Goal: Book appointment/travel/reservation

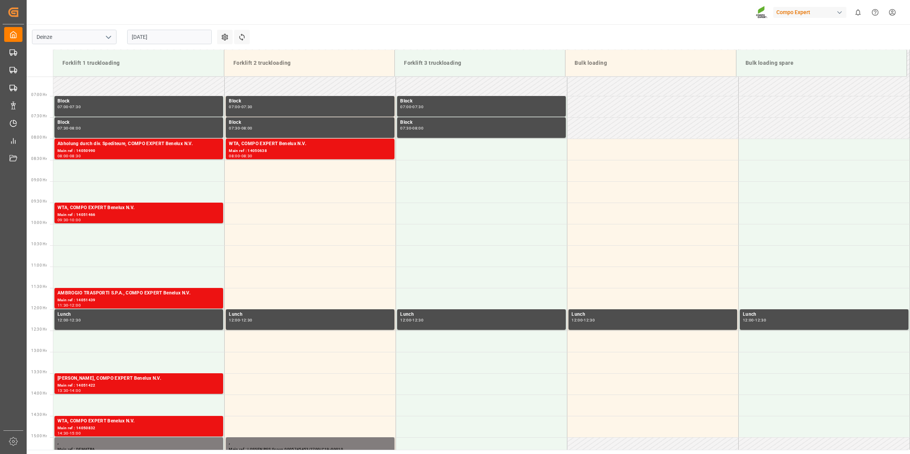
scroll to position [293, 0]
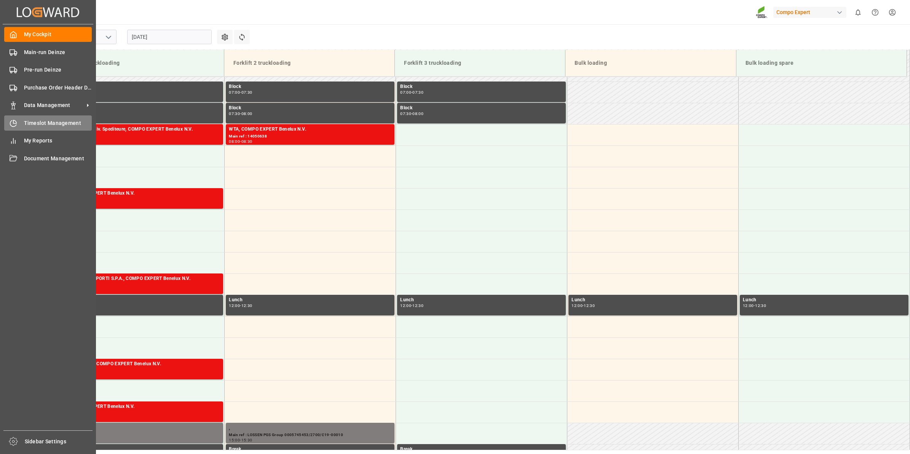
click at [37, 123] on span "Timeslot Management" at bounding box center [58, 123] width 68 height 8
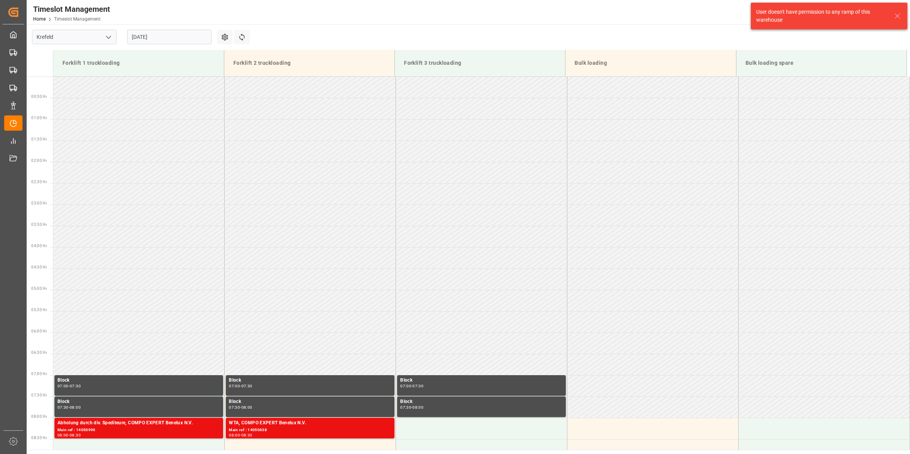
click at [105, 41] on icon "open menu" at bounding box center [108, 37] width 9 height 9
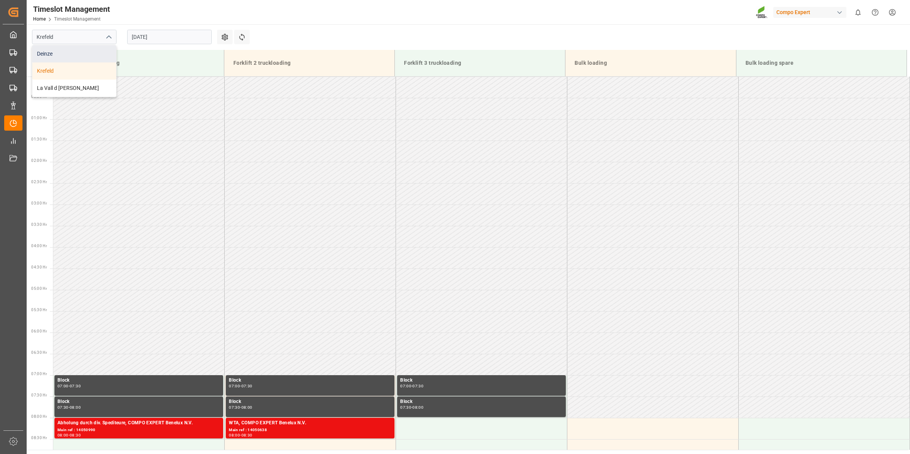
click at [71, 53] on div "Deinze" at bounding box center [74, 53] width 84 height 17
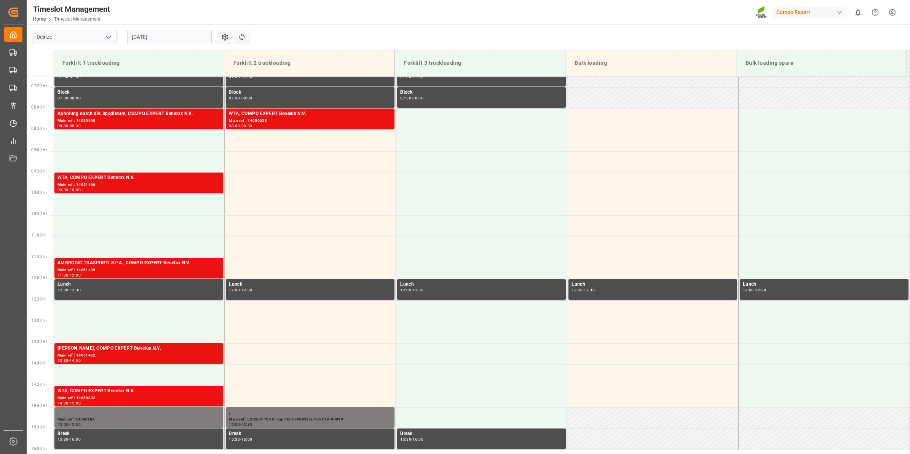
scroll to position [311, 0]
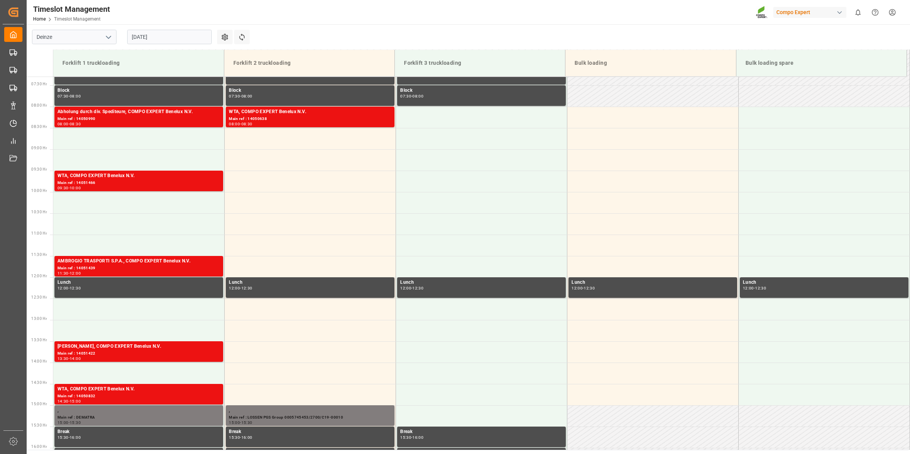
click at [149, 37] on input "[DATE]" at bounding box center [169, 37] width 84 height 14
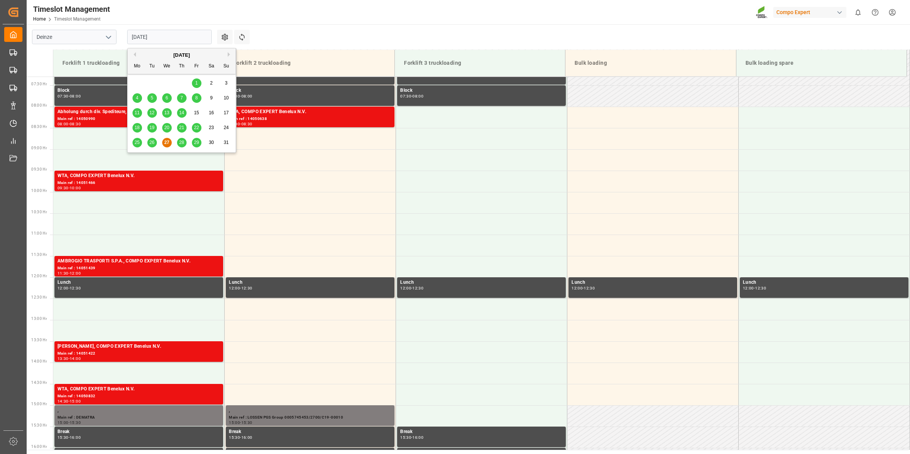
click at [197, 140] on span "29" at bounding box center [196, 142] width 5 height 5
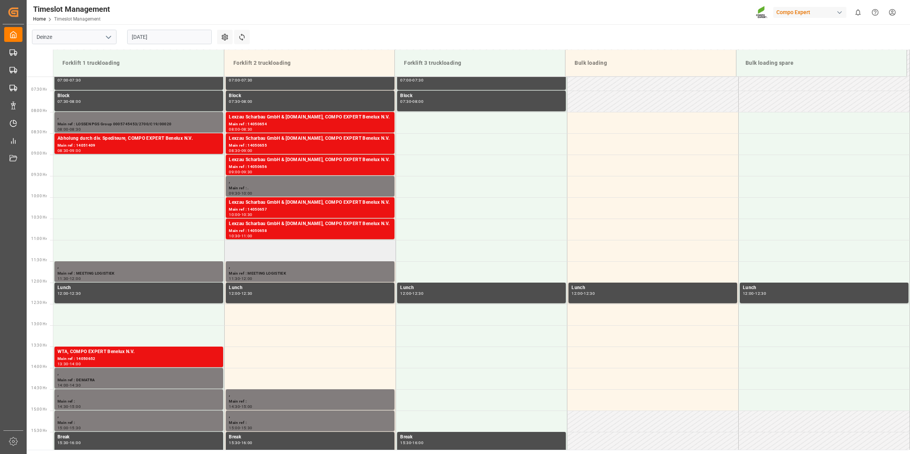
scroll to position [336, 0]
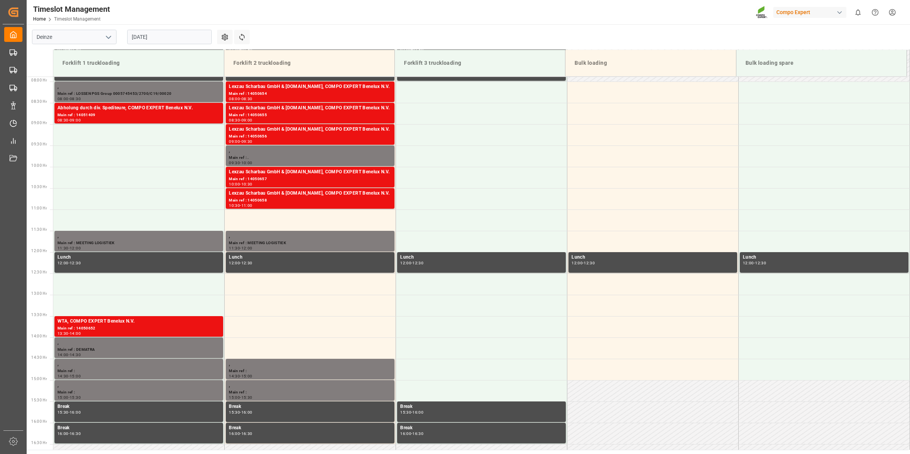
click at [178, 42] on input "[DATE]" at bounding box center [169, 37] width 84 height 14
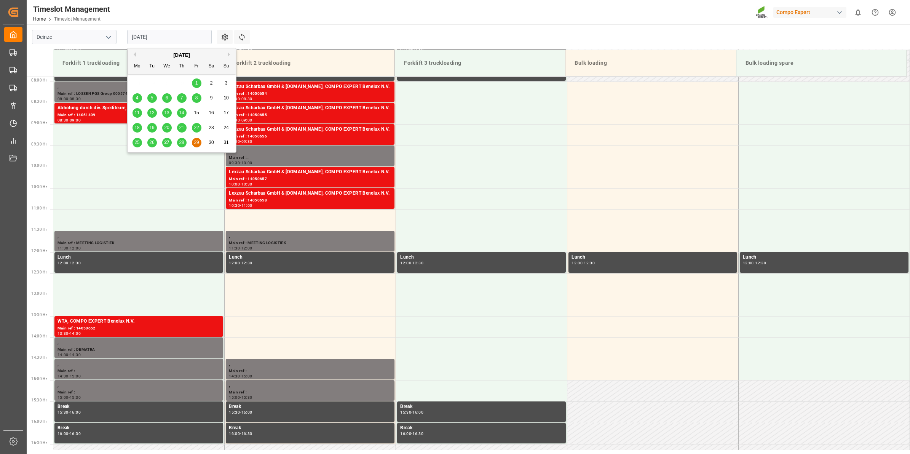
click at [164, 142] on div "27" at bounding box center [167, 142] width 10 height 9
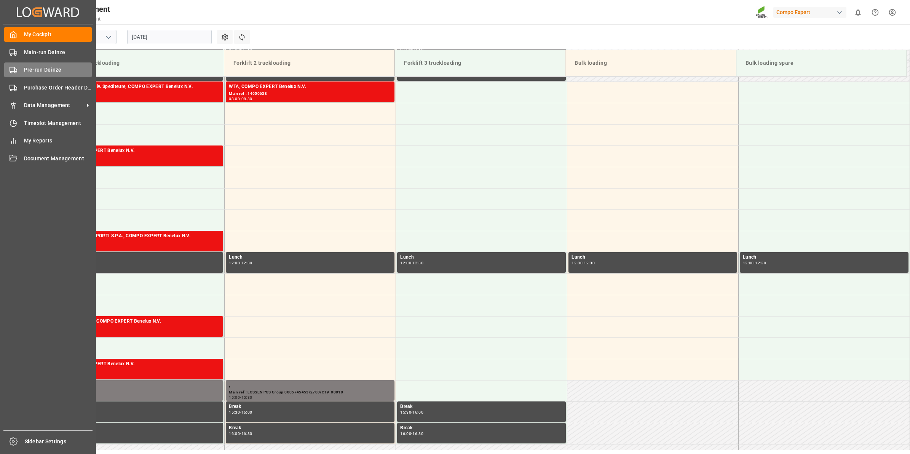
click at [18, 70] on div "Pre-run Deinze Pre-run Deinze" at bounding box center [48, 69] width 88 height 15
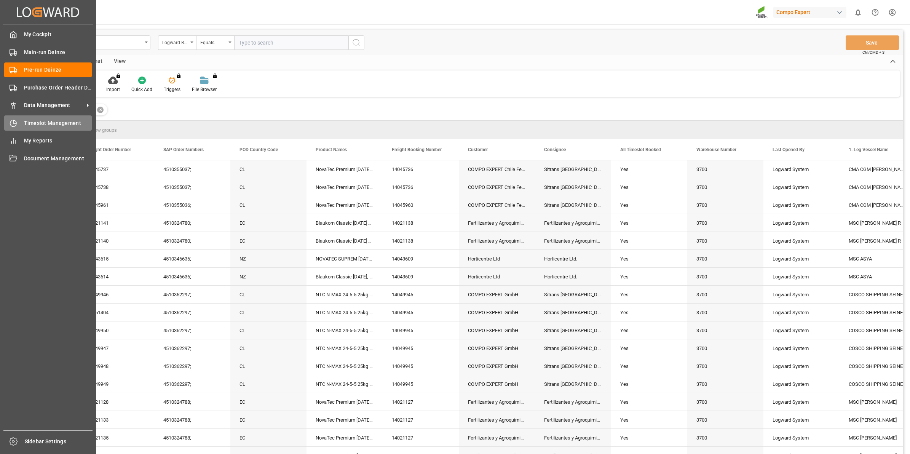
click at [18, 124] on div "Timeslot Management Timeslot Management" at bounding box center [48, 122] width 88 height 15
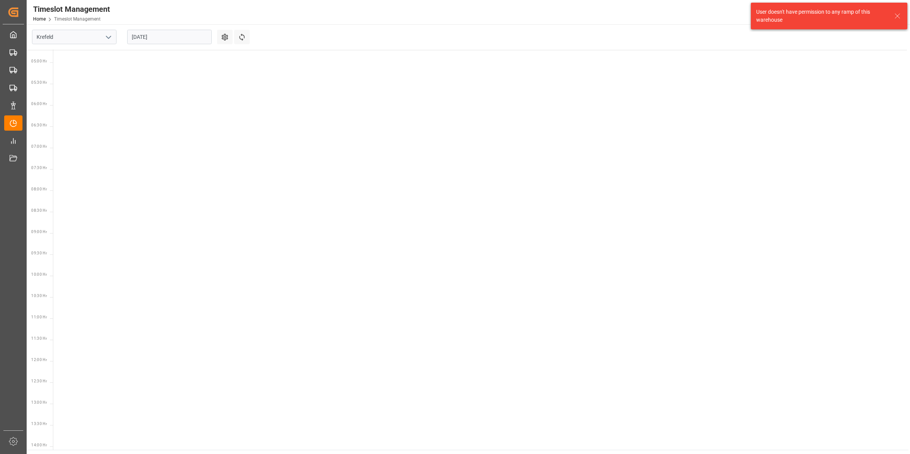
scroll to position [309, 0]
click at [105, 41] on icon "open menu" at bounding box center [108, 37] width 9 height 9
click at [77, 52] on div "Deinze" at bounding box center [74, 53] width 84 height 17
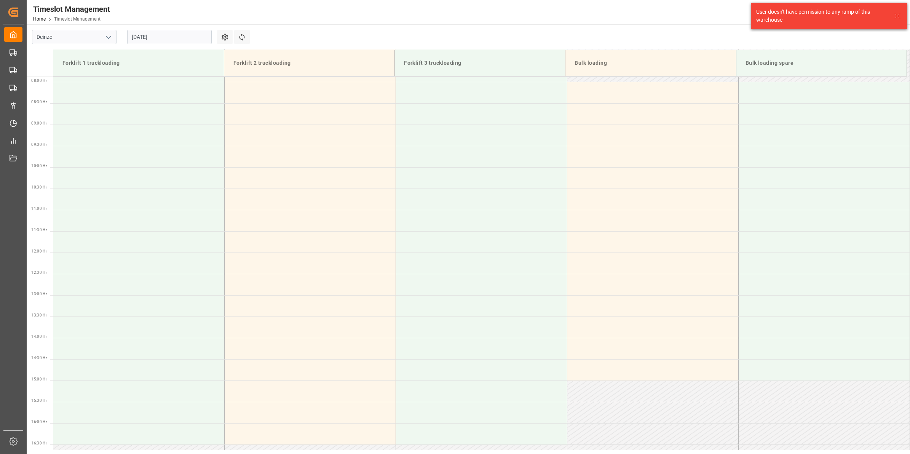
scroll to position [336, 0]
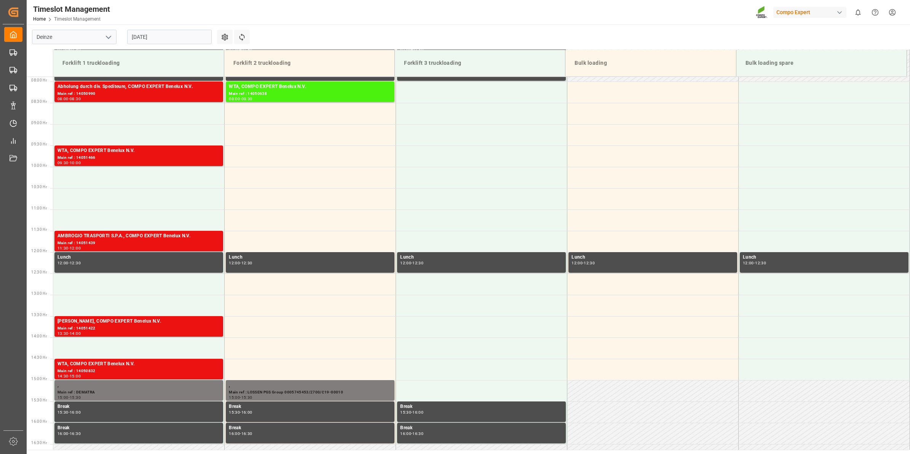
click at [185, 33] on input "[DATE]" at bounding box center [169, 37] width 84 height 14
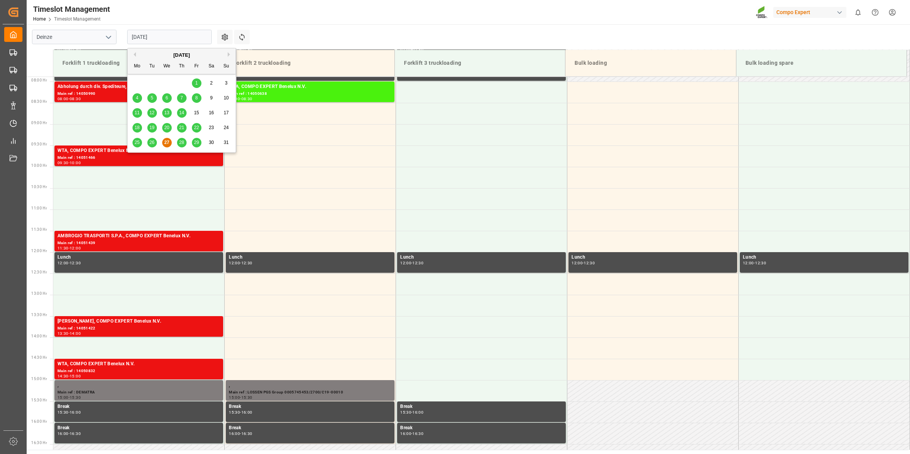
click at [199, 139] on div "29" at bounding box center [197, 142] width 10 height 9
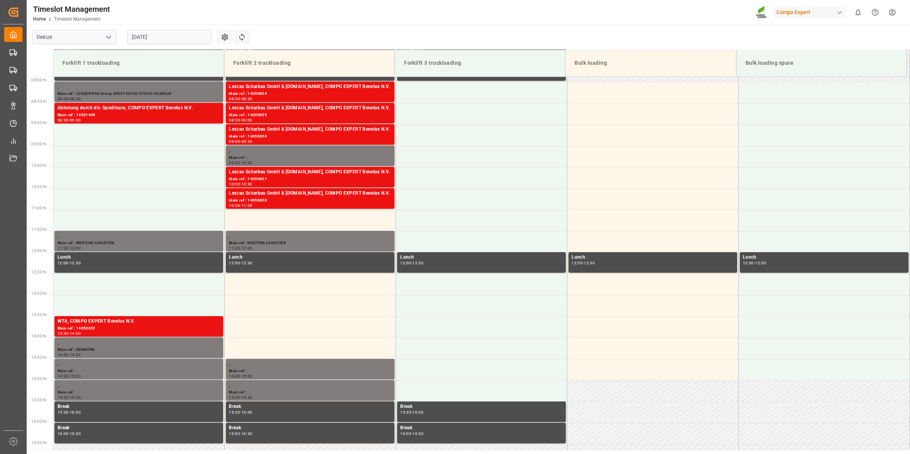
click at [172, 37] on input "[DATE]" at bounding box center [169, 37] width 84 height 14
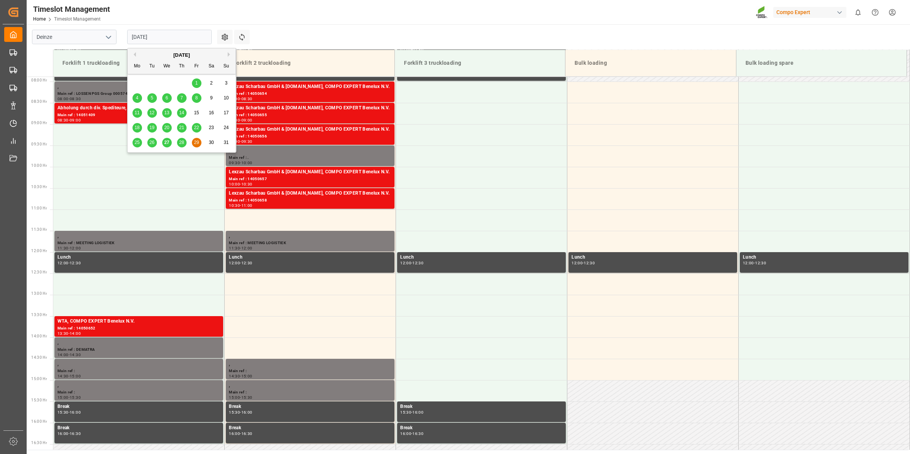
click at [166, 140] on span "27" at bounding box center [166, 142] width 5 height 5
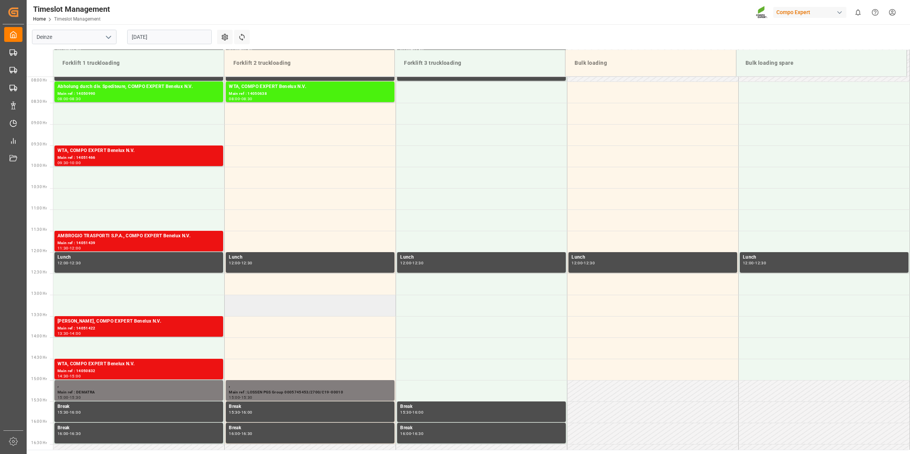
scroll to position [288, 0]
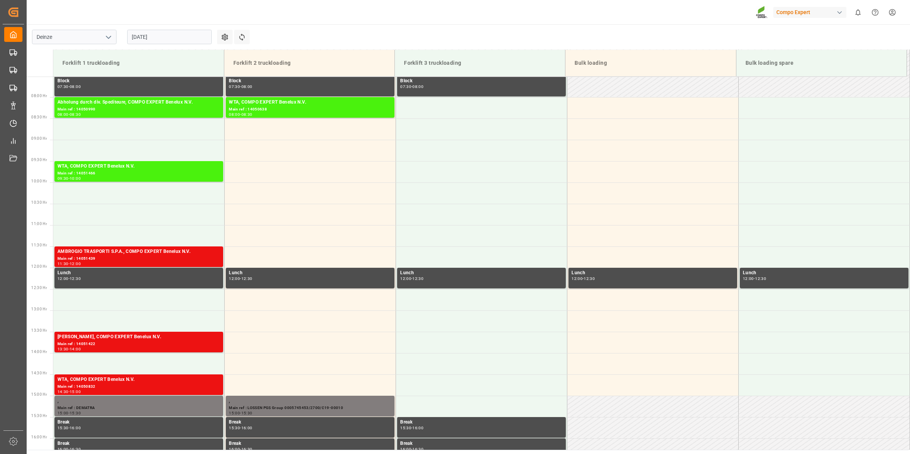
scroll to position [322, 0]
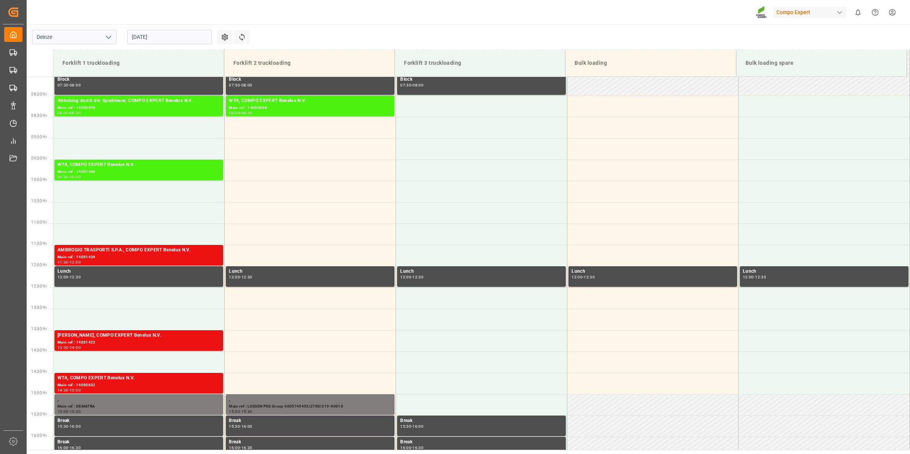
click at [176, 42] on input "[DATE]" at bounding box center [169, 37] width 84 height 14
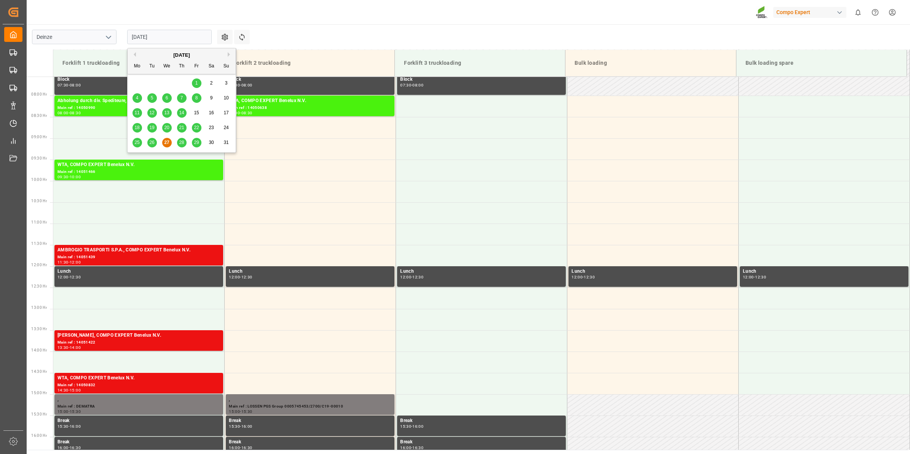
click at [201, 143] on div "29" at bounding box center [197, 142] width 10 height 9
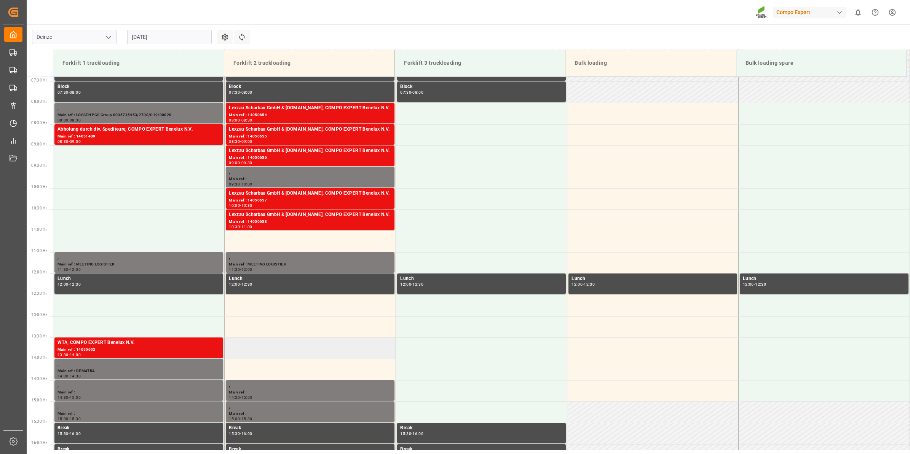
scroll to position [331, 0]
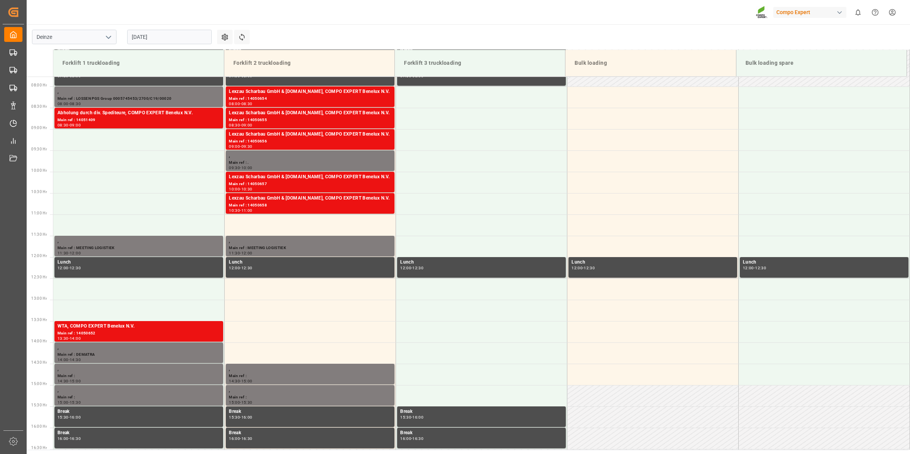
click at [155, 38] on input "[DATE]" at bounding box center [169, 37] width 84 height 14
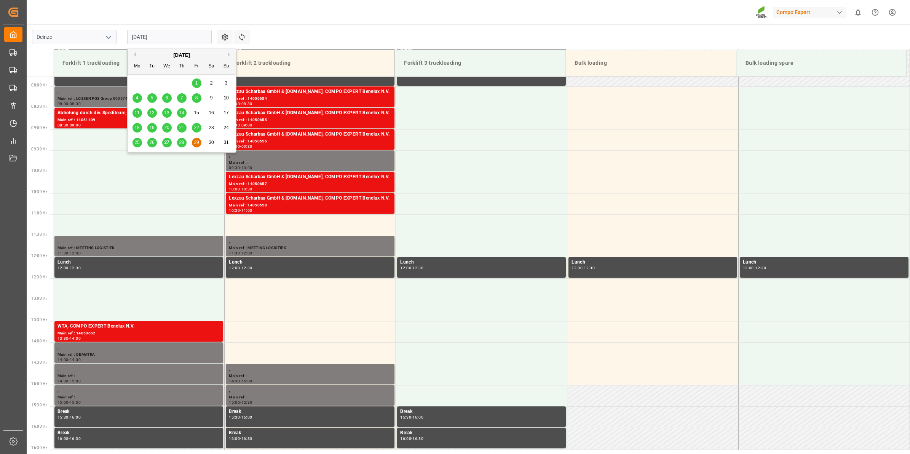
click at [183, 143] on span "28" at bounding box center [181, 142] width 5 height 5
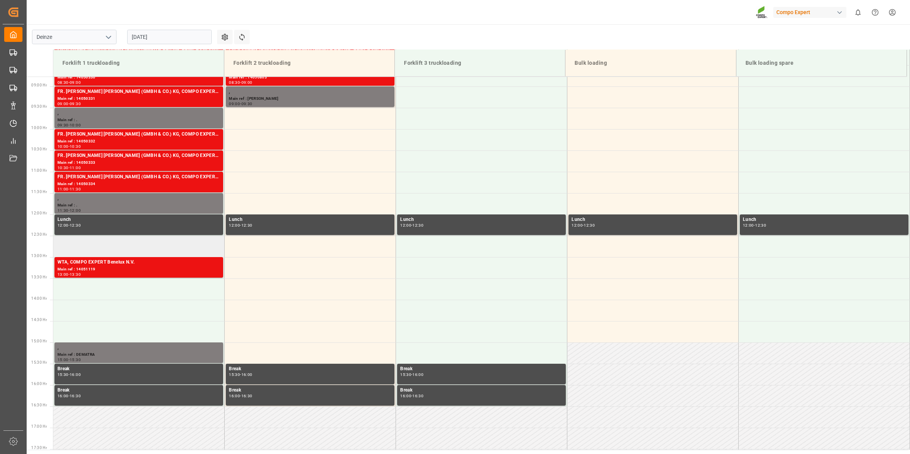
scroll to position [326, 0]
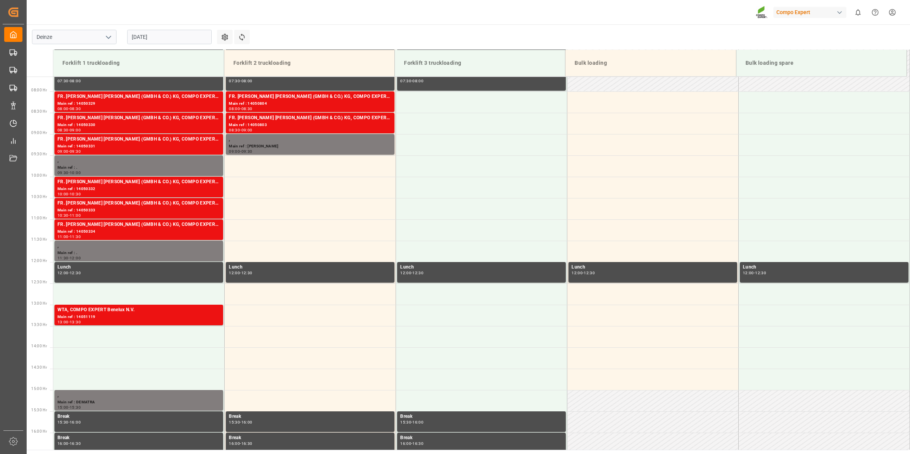
click at [145, 41] on input "28.08.2025" at bounding box center [169, 37] width 84 height 14
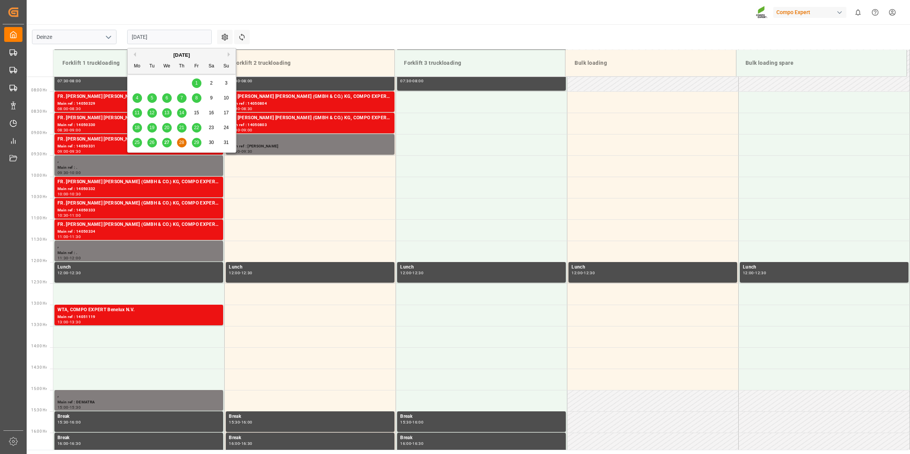
click at [162, 140] on div "27" at bounding box center [167, 142] width 10 height 9
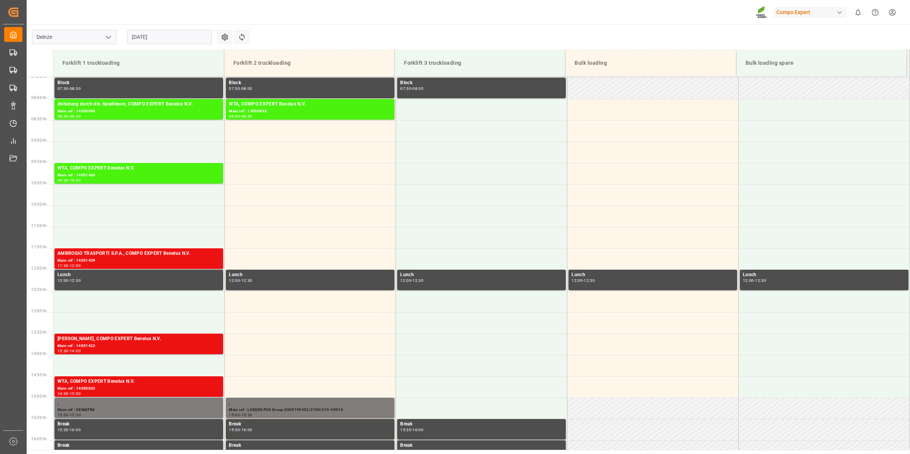
scroll to position [314, 0]
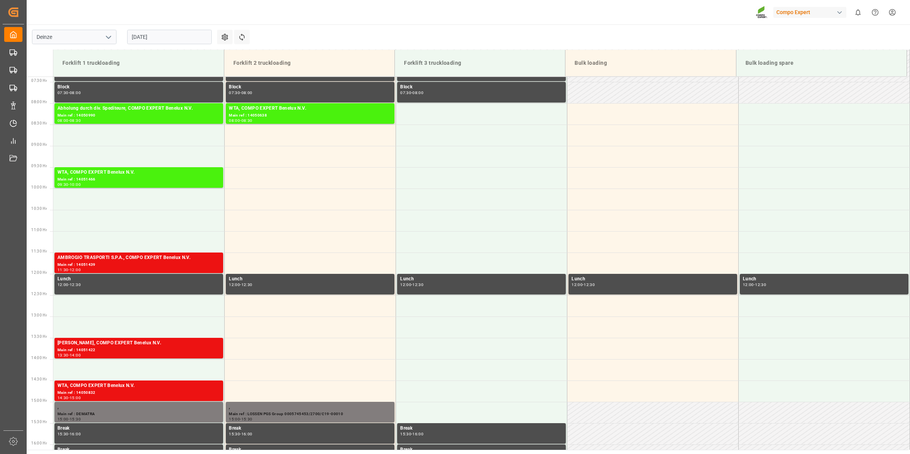
click at [173, 33] on input "[DATE]" at bounding box center [169, 37] width 84 height 14
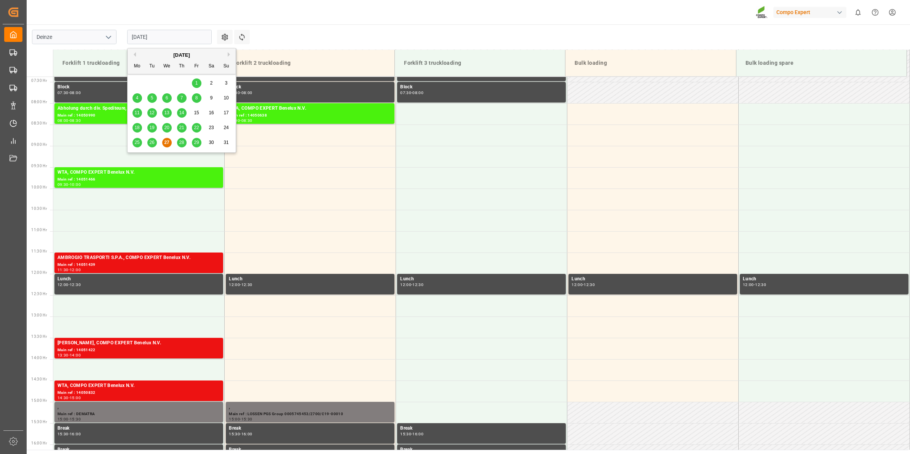
click at [182, 143] on span "28" at bounding box center [181, 142] width 5 height 5
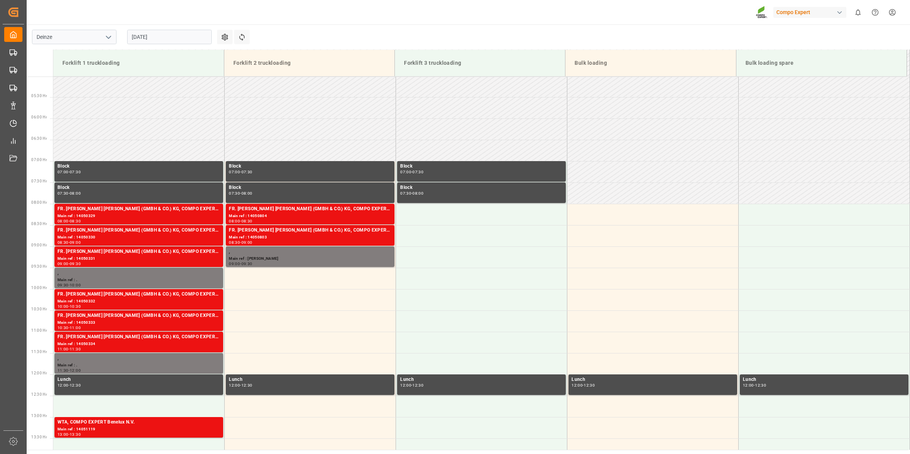
scroll to position [421, 0]
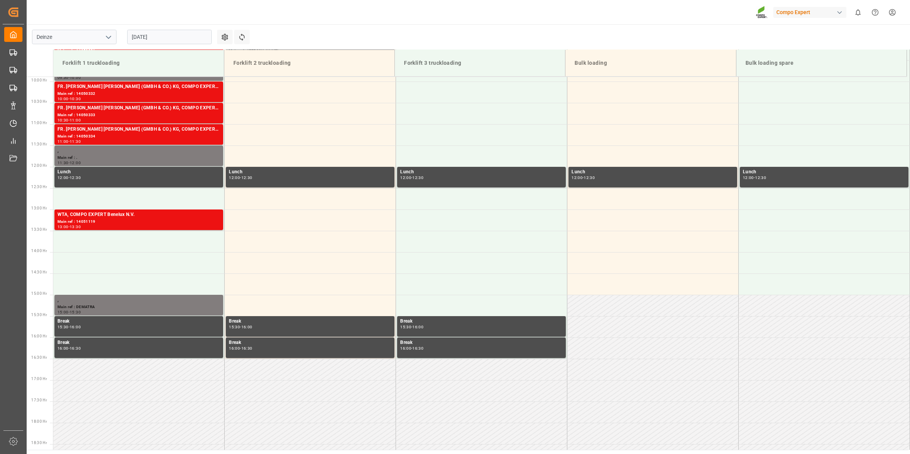
click at [151, 34] on input "28.08.2025" at bounding box center [169, 37] width 84 height 14
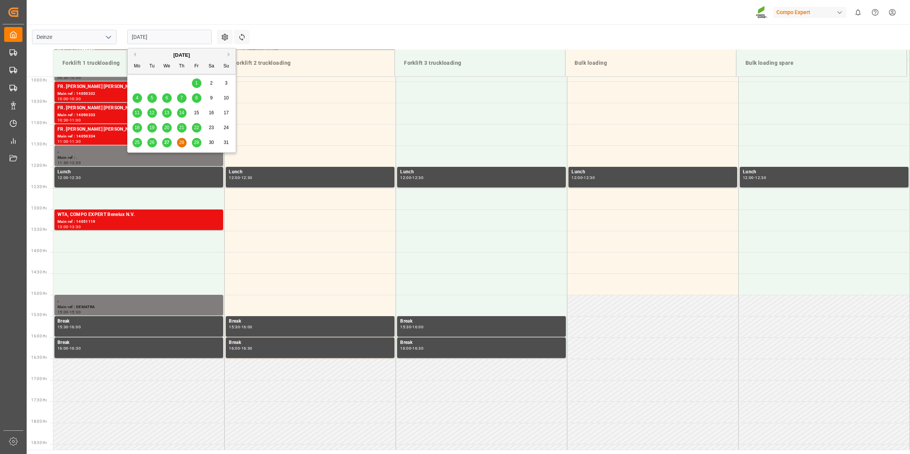
click at [170, 143] on div "27" at bounding box center [167, 142] width 10 height 9
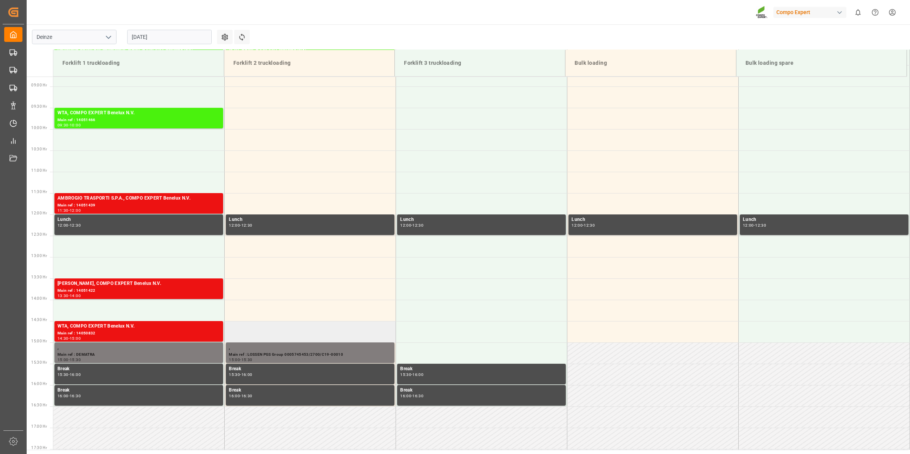
scroll to position [326, 0]
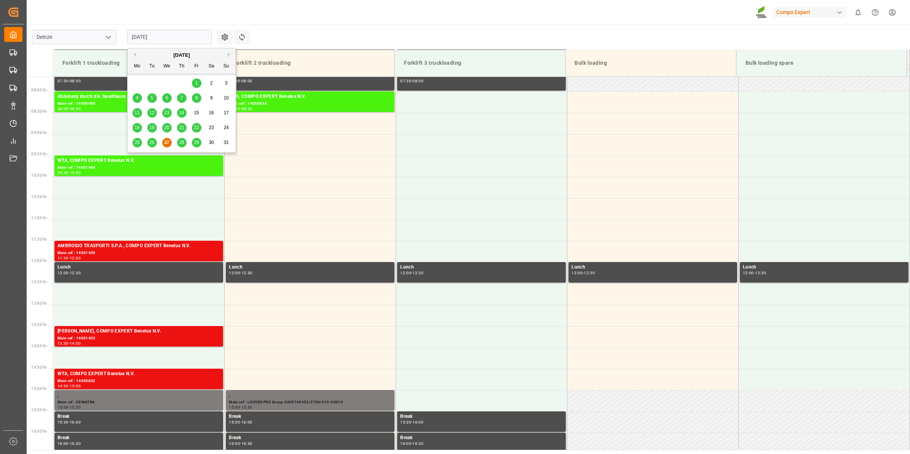
click at [171, 30] on input "[DATE]" at bounding box center [169, 37] width 84 height 14
click at [150, 146] on div "26" at bounding box center [152, 142] width 10 height 9
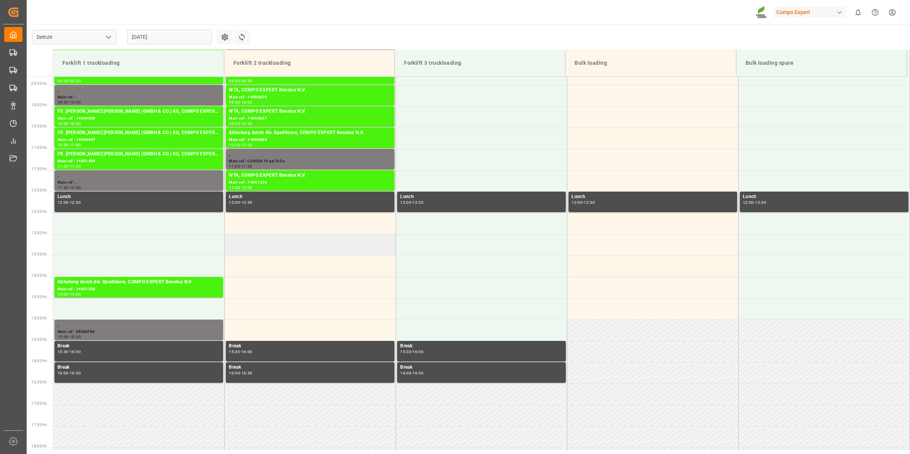
scroll to position [374, 0]
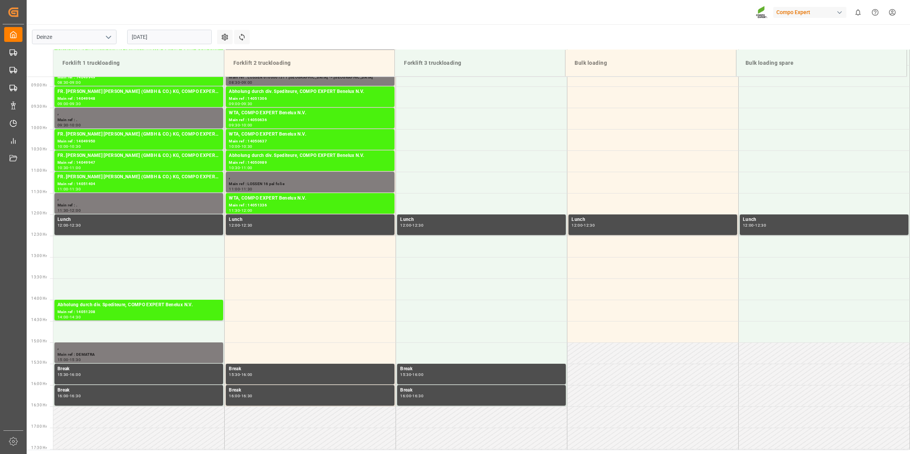
click at [166, 38] on input "26.08.2025" at bounding box center [169, 37] width 84 height 14
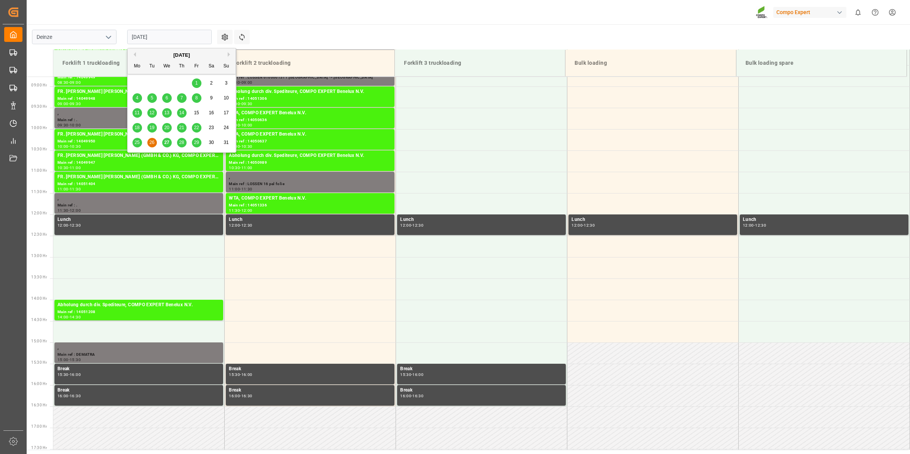
click at [166, 143] on span "27" at bounding box center [166, 142] width 5 height 5
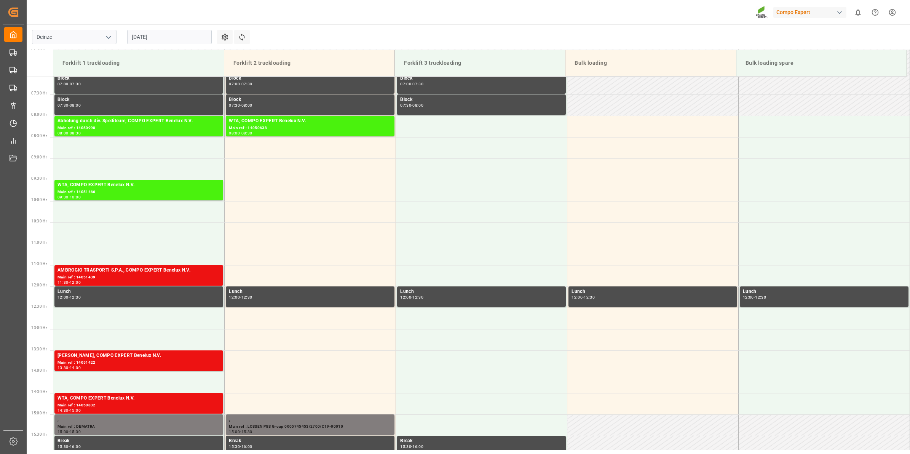
scroll to position [279, 0]
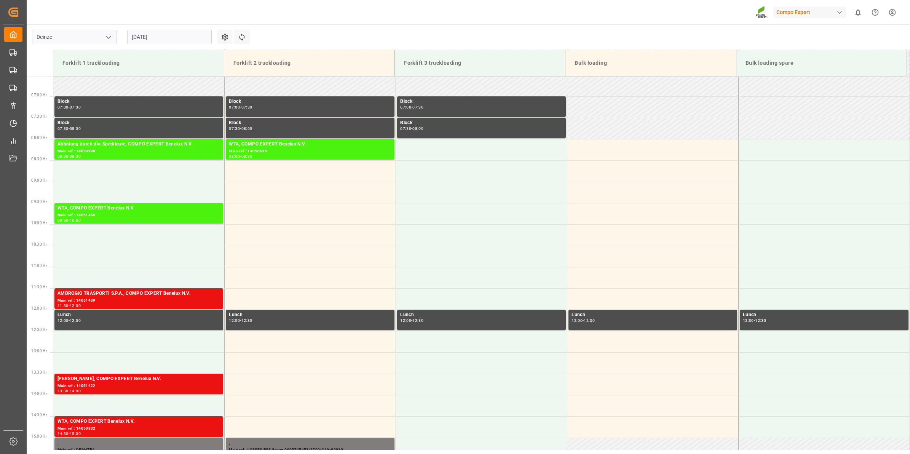
click at [157, 42] on input "[DATE]" at bounding box center [169, 37] width 84 height 14
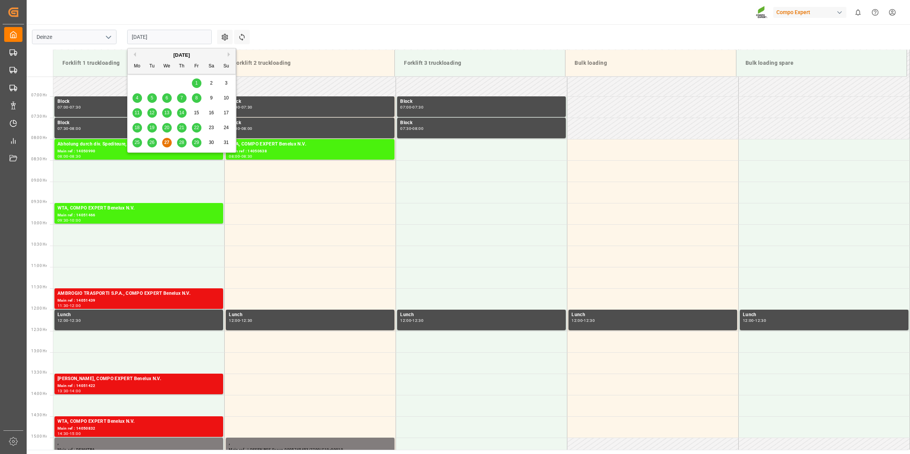
click at [197, 140] on span "29" at bounding box center [196, 142] width 5 height 5
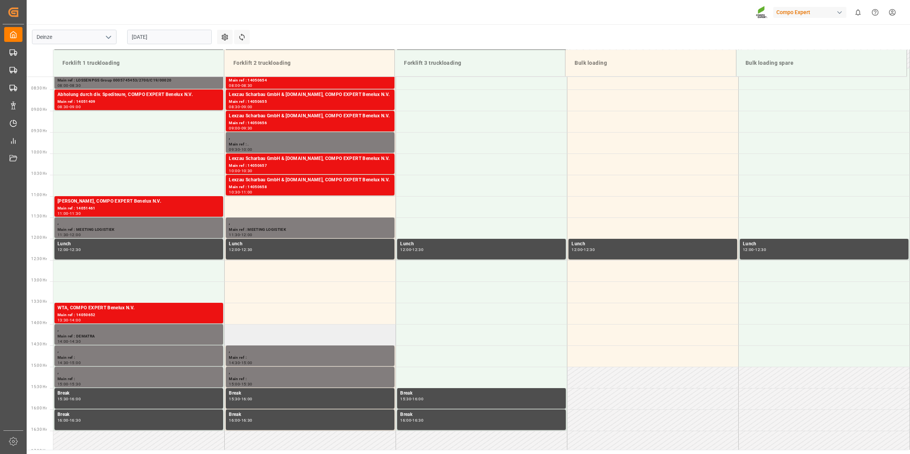
scroll to position [326, 0]
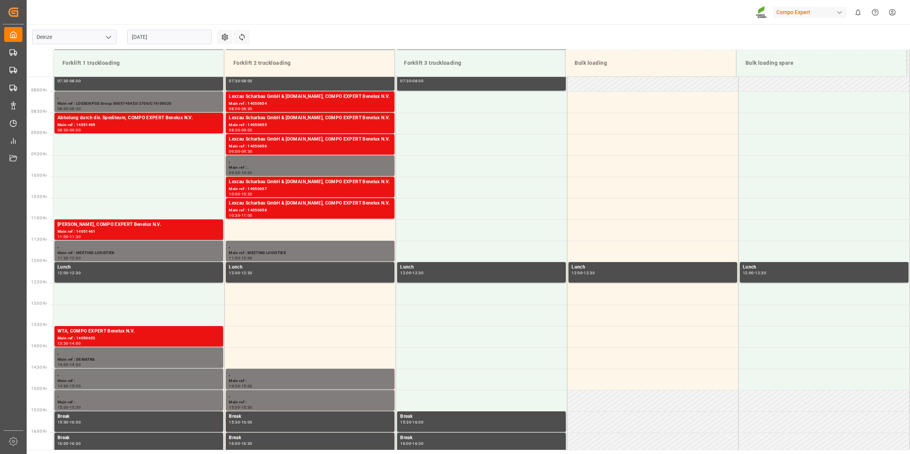
click at [159, 39] on input "[DATE]" at bounding box center [169, 37] width 84 height 14
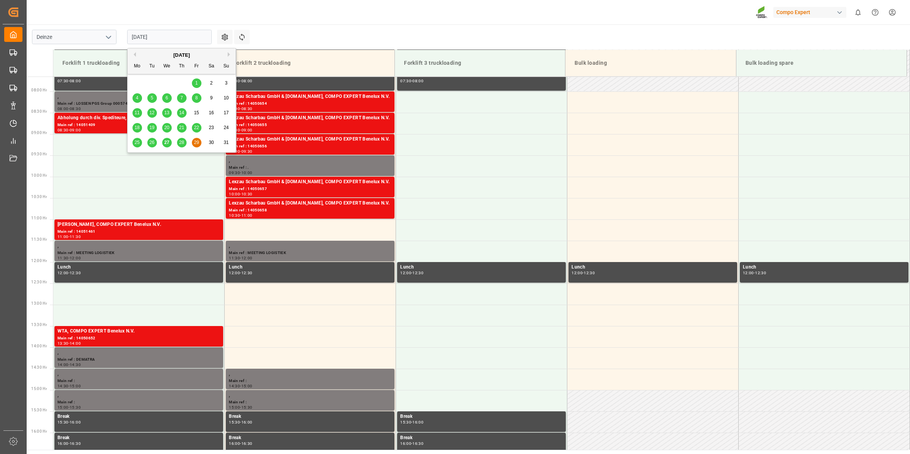
click at [228, 54] on button "Next Month" at bounding box center [230, 54] width 5 height 5
click at [138, 85] on span "1" at bounding box center [137, 82] width 3 height 5
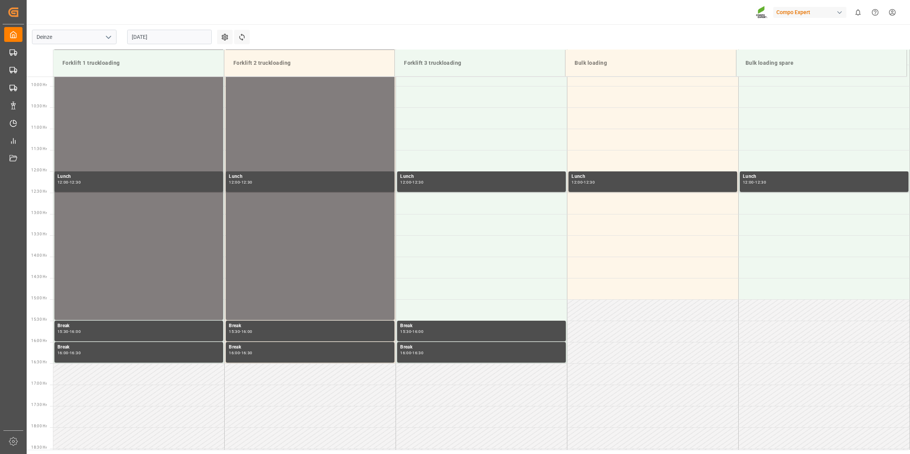
scroll to position [416, 0]
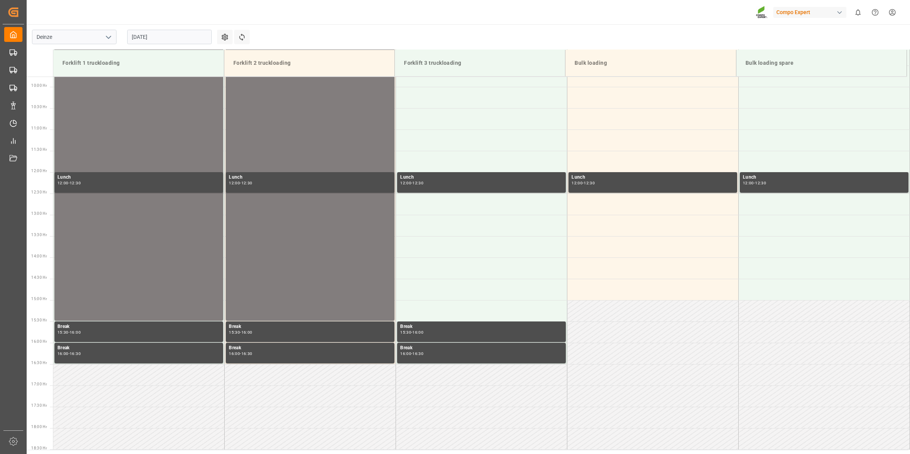
click at [163, 33] on input "01.09.2025" at bounding box center [169, 37] width 84 height 14
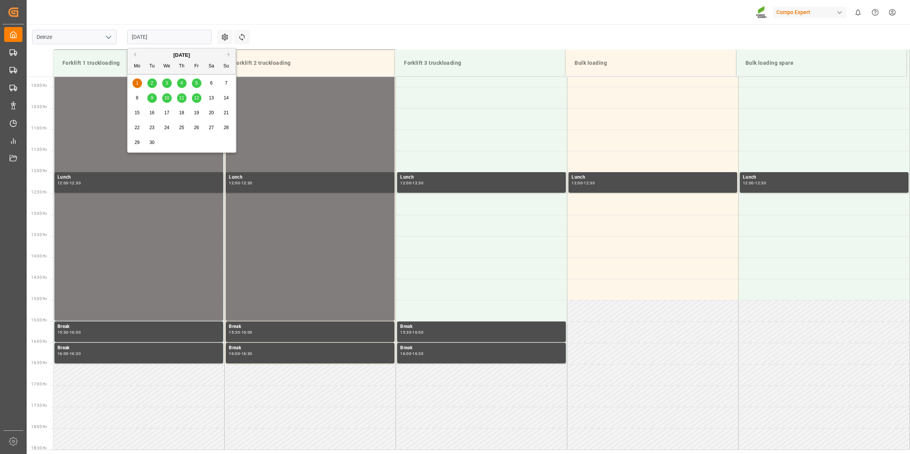
click at [153, 83] on span "2" at bounding box center [152, 82] width 3 height 5
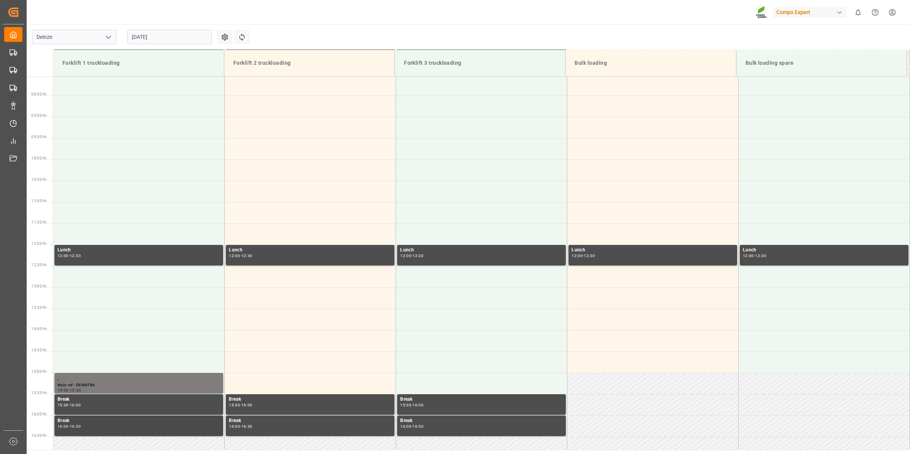
scroll to position [321, 0]
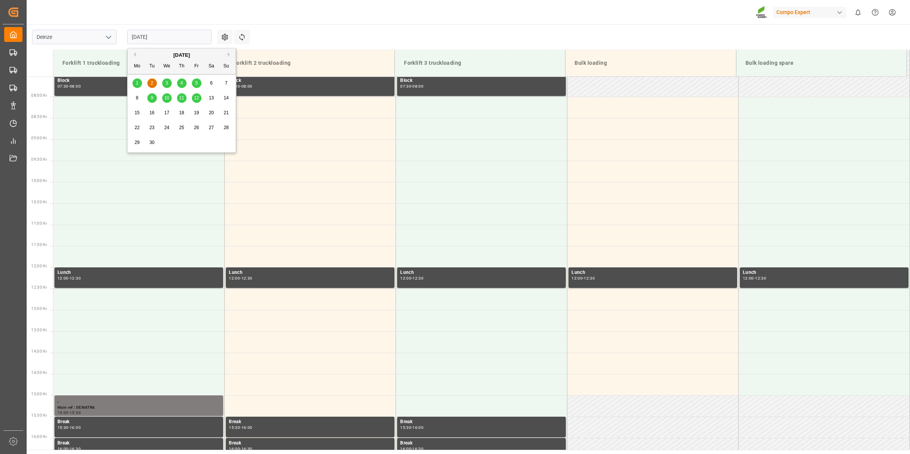
click at [148, 38] on input "02.09.2025" at bounding box center [169, 37] width 84 height 14
click at [168, 84] on div "3" at bounding box center [167, 83] width 10 height 9
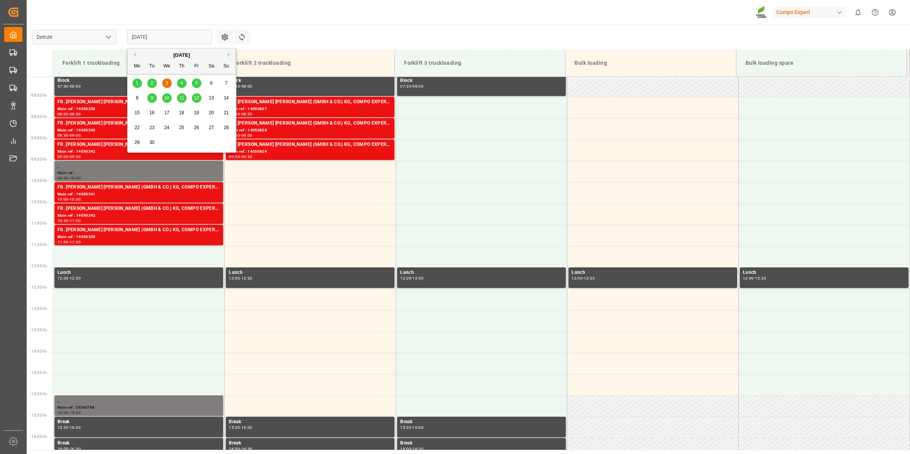
click at [161, 37] on input "03.09.2025" at bounding box center [169, 37] width 84 height 14
click at [177, 84] on div "4" at bounding box center [182, 83] width 10 height 9
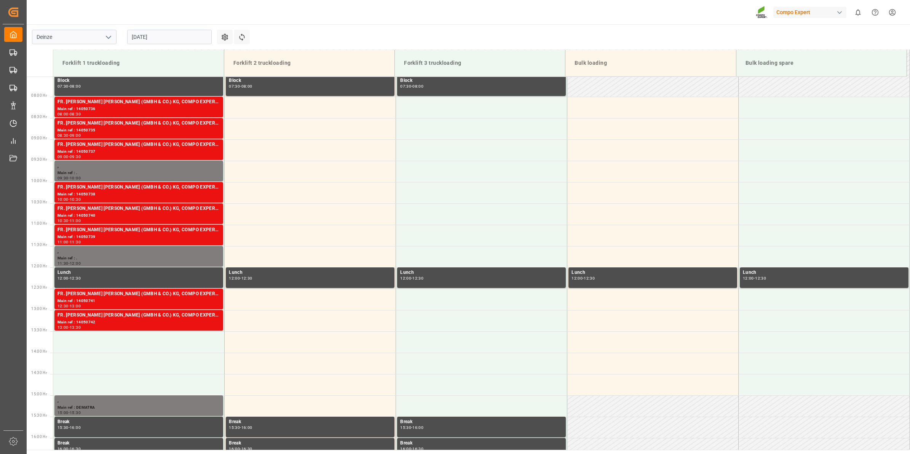
click at [154, 35] on input "04.09.2025" at bounding box center [169, 37] width 84 height 14
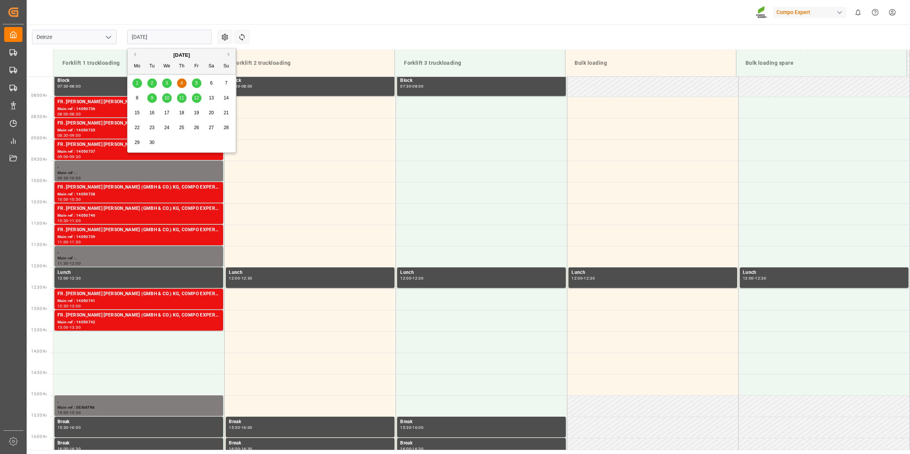
click at [198, 82] on div "5" at bounding box center [197, 83] width 10 height 9
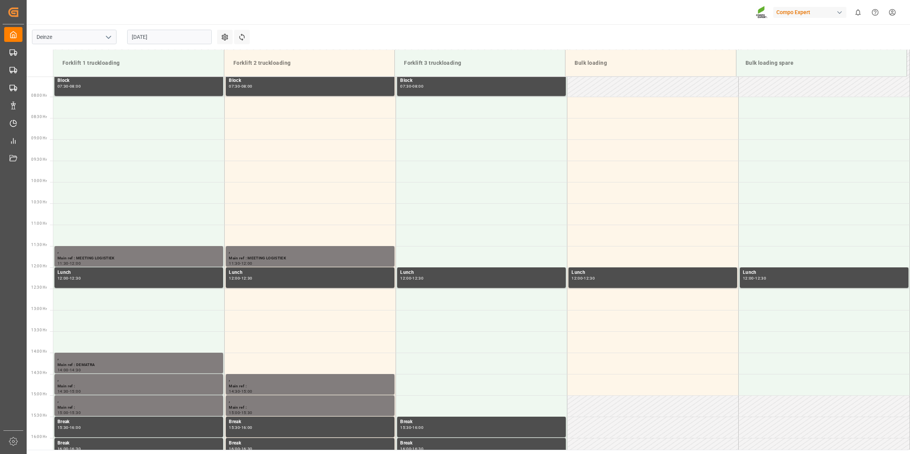
click at [162, 40] on input "05.09.2025" at bounding box center [169, 37] width 84 height 14
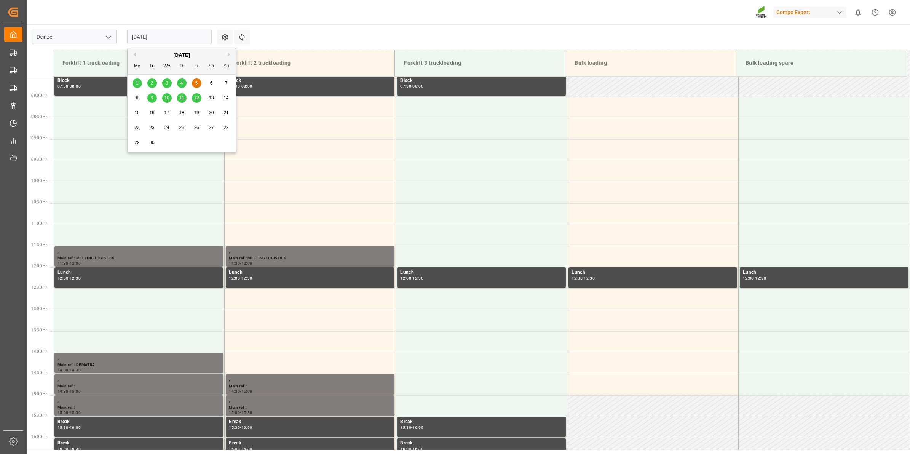
click at [151, 101] on div "9" at bounding box center [152, 98] width 10 height 9
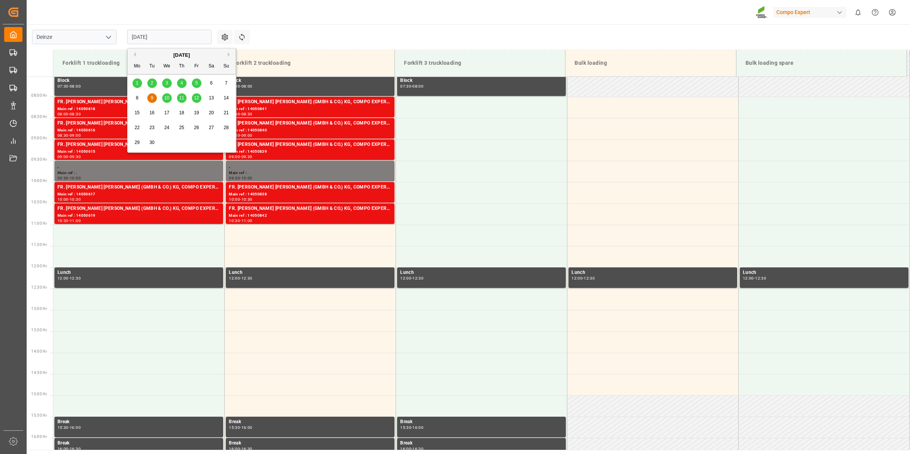
click at [158, 41] on input "09.09.2025" at bounding box center [169, 37] width 84 height 14
click at [192, 84] on div "5" at bounding box center [197, 83] width 10 height 9
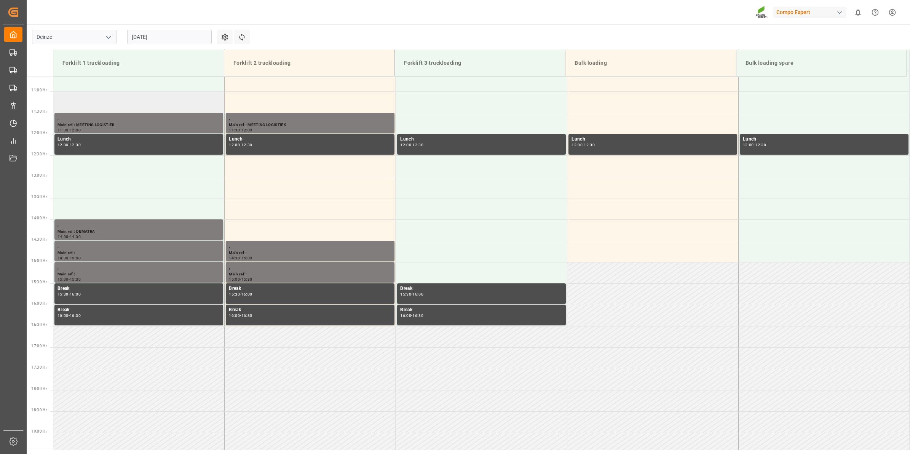
scroll to position [464, 0]
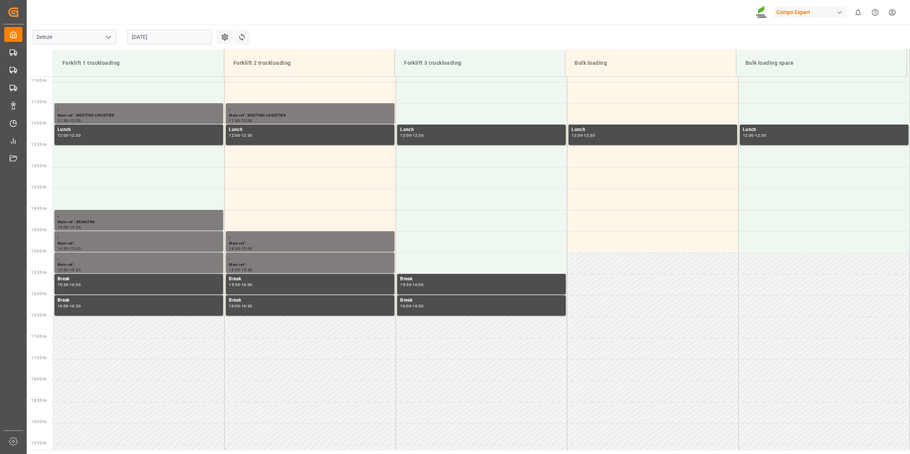
click at [165, 39] on input "05.09.2025" at bounding box center [169, 37] width 84 height 14
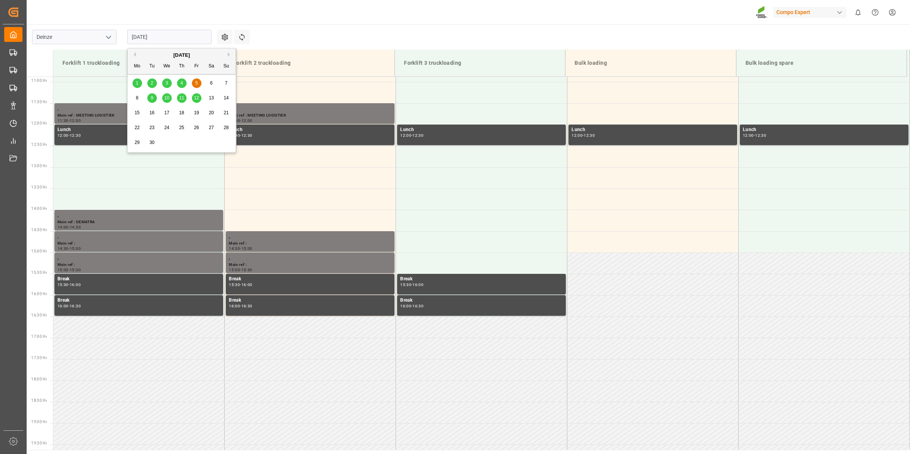
click at [185, 79] on div "4" at bounding box center [182, 83] width 10 height 9
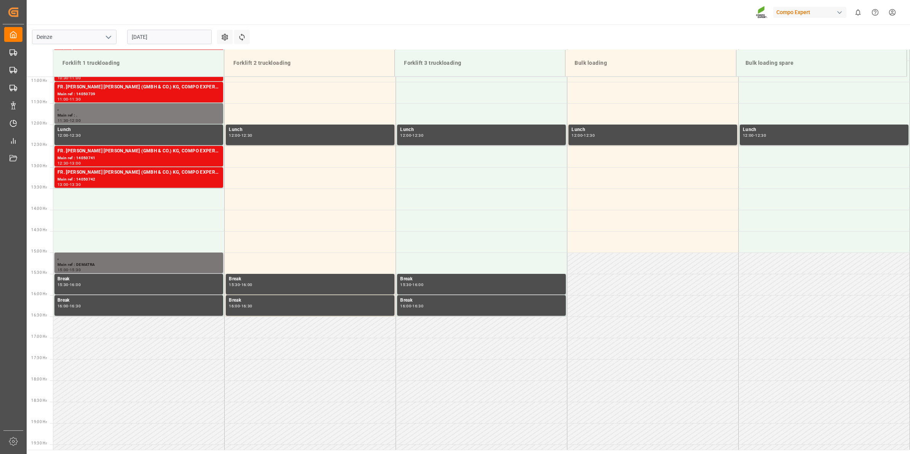
scroll to position [321, 0]
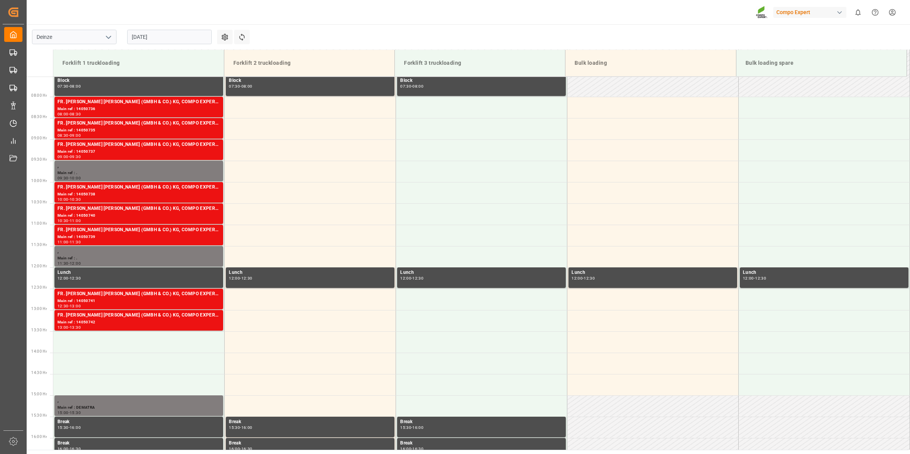
click at [170, 37] on input "04.09.2025" at bounding box center [169, 37] width 84 height 14
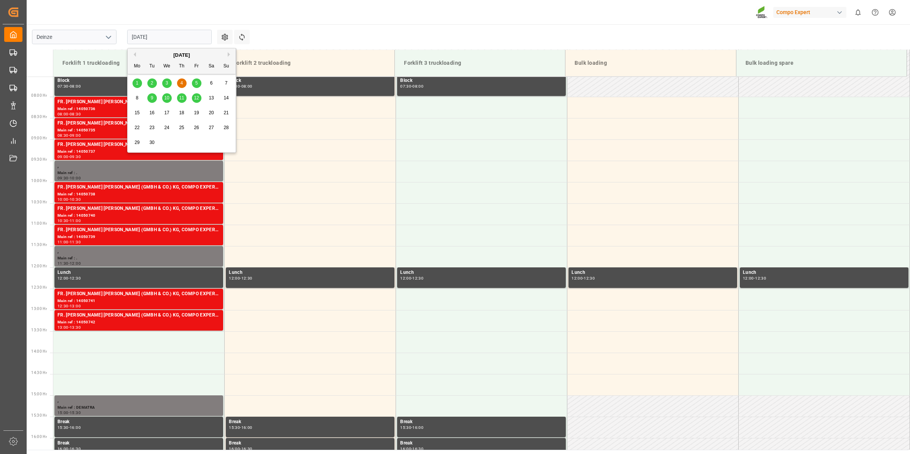
click at [134, 52] on button "Previous Month" at bounding box center [133, 54] width 5 height 5
click at [179, 141] on span "28" at bounding box center [181, 142] width 5 height 5
